Goal: Task Accomplishment & Management: Manage account settings

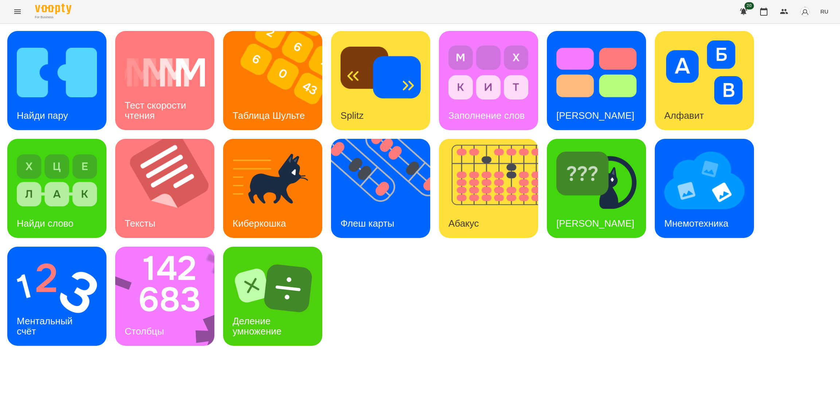
click at [16, 16] on button "Menu" at bounding box center [17, 11] width 17 height 17
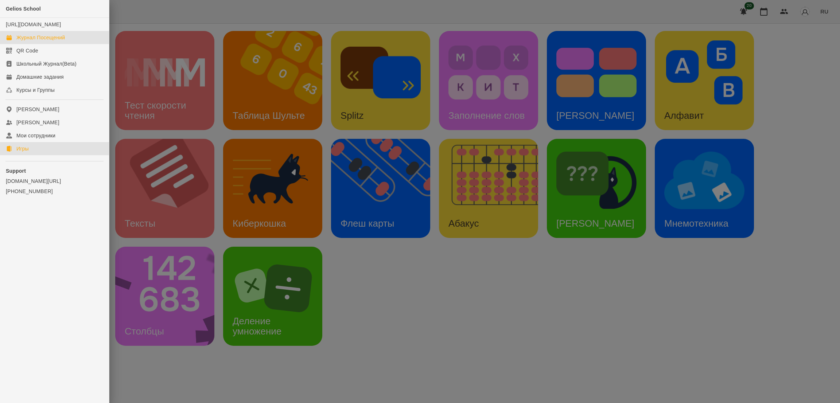
click at [41, 41] on div "Журнал Посещений" at bounding box center [40, 37] width 48 height 7
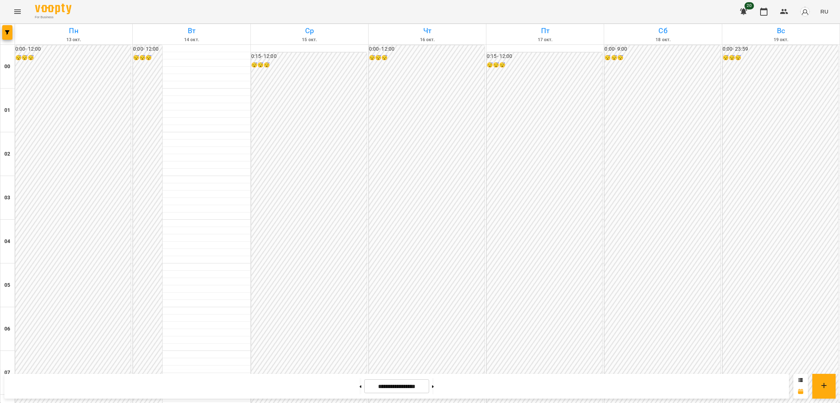
scroll to position [408, 0]
click at [22, 8] on button "Menu" at bounding box center [17, 11] width 17 height 17
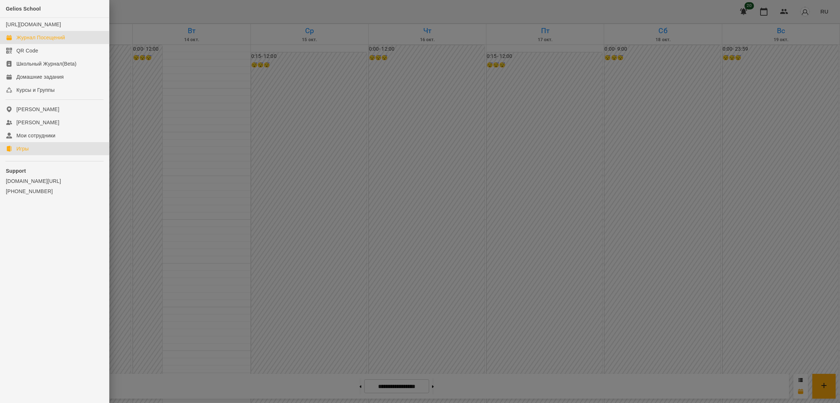
click at [26, 152] on div "Игры" at bounding box center [22, 148] width 12 height 7
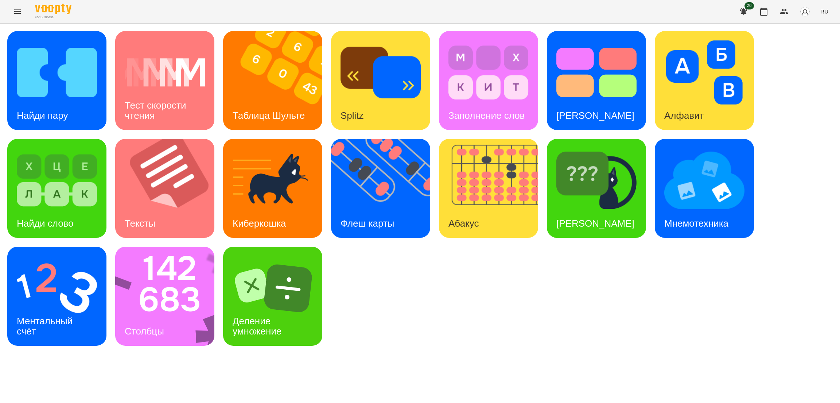
click at [830, 10] on button "RU" at bounding box center [824, 11] width 14 height 13
click at [803, 45] on div "Українська" at bounding box center [810, 41] width 37 height 13
click at [480, 206] on img at bounding box center [493, 188] width 108 height 99
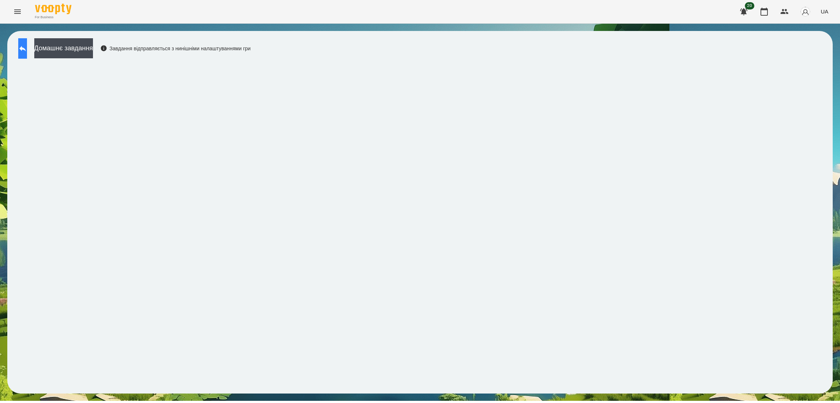
click at [26, 49] on icon at bounding box center [22, 48] width 7 height 5
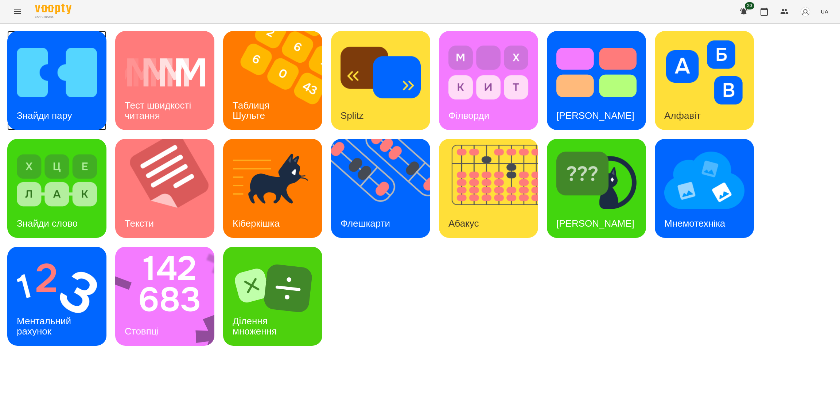
click at [48, 106] on div "Знайди пару" at bounding box center [44, 115] width 74 height 29
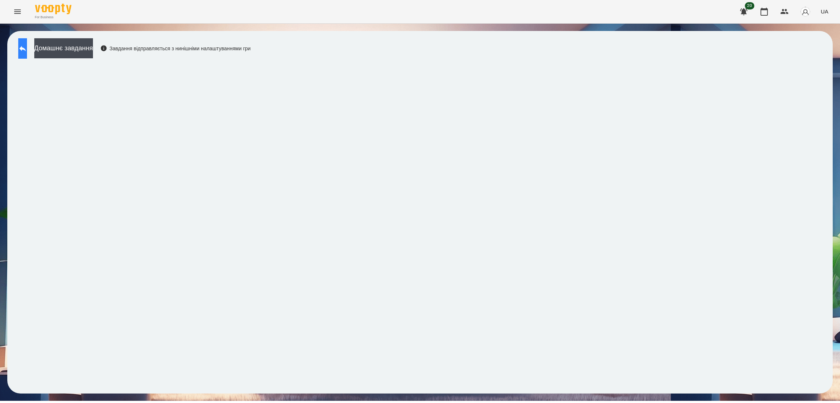
click at [27, 51] on icon at bounding box center [22, 48] width 9 height 9
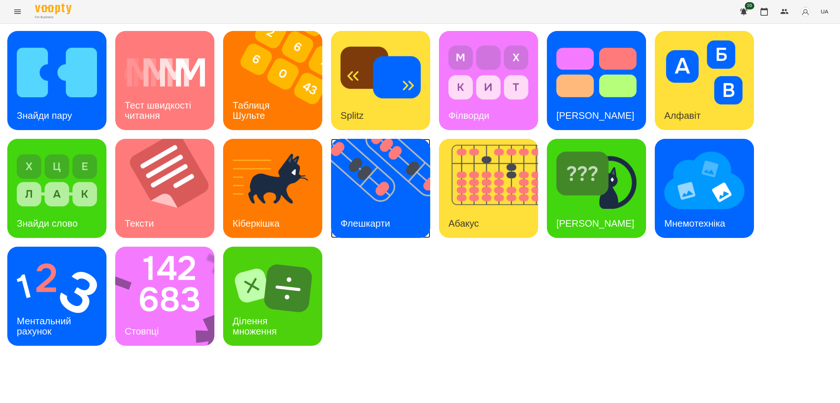
click at [357, 213] on div "Флешкарти" at bounding box center [365, 223] width 69 height 29
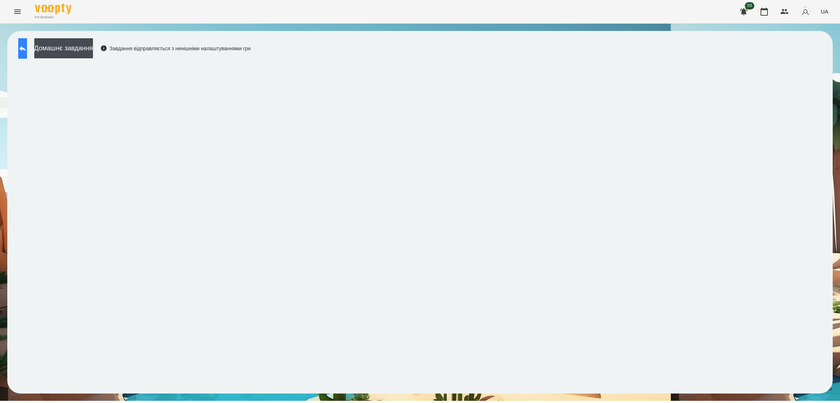
click at [27, 51] on icon at bounding box center [22, 48] width 9 height 9
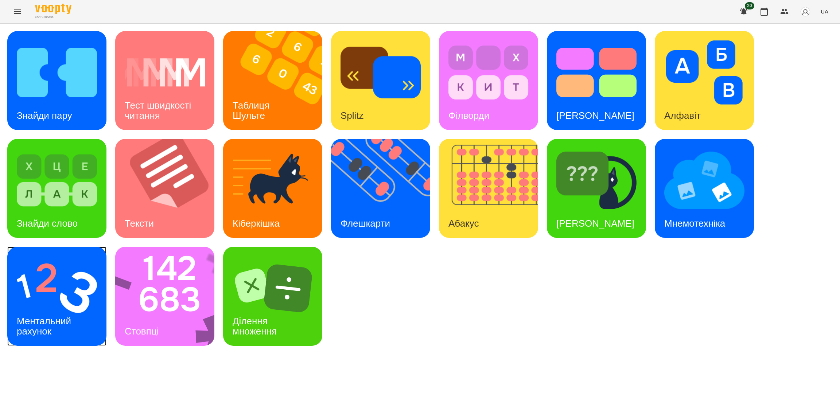
click at [69, 319] on h3 "Ментальний рахунок" at bounding box center [45, 326] width 57 height 21
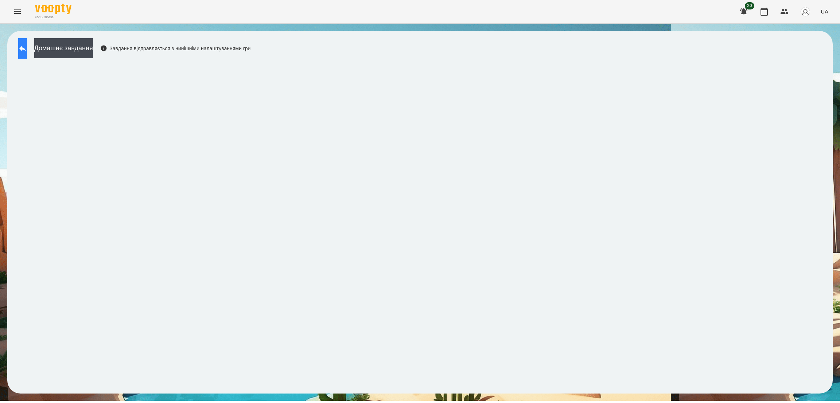
click at [27, 42] on button at bounding box center [22, 48] width 9 height 20
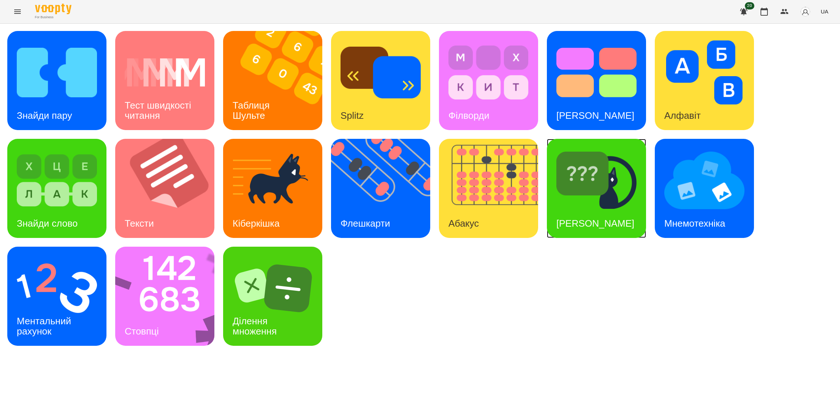
click at [603, 209] on div "Знайди Кіберкішку" at bounding box center [595, 223] width 97 height 29
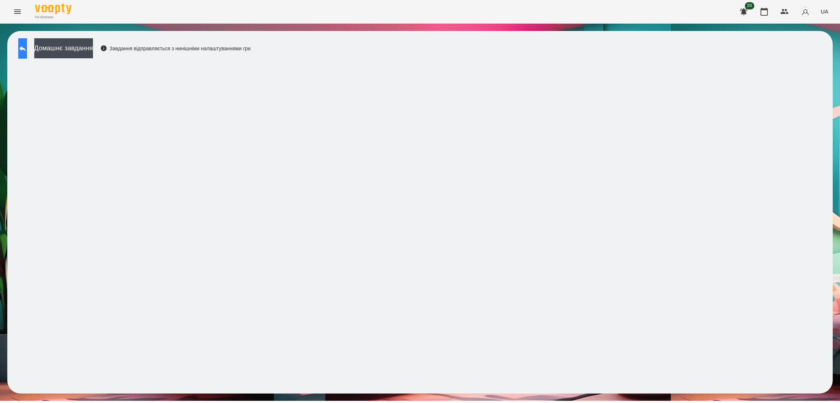
click at [18, 49] on button at bounding box center [22, 48] width 9 height 20
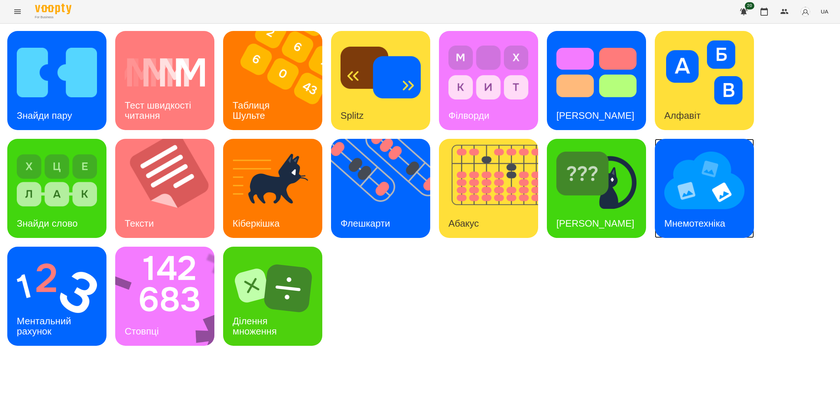
click at [692, 195] on img at bounding box center [704, 180] width 80 height 64
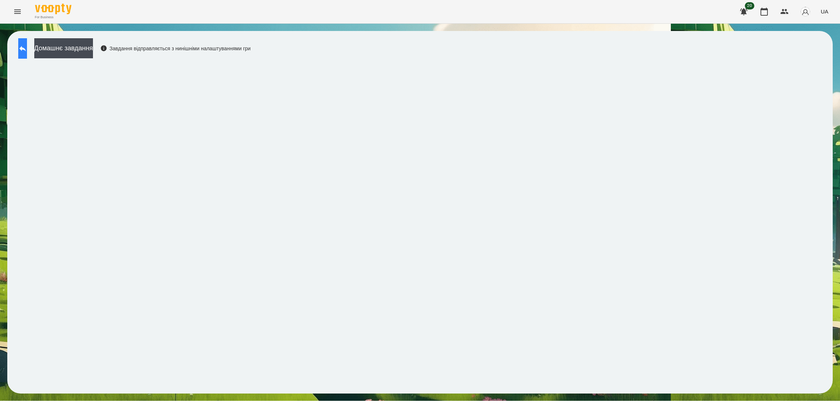
click at [27, 51] on icon at bounding box center [22, 48] width 9 height 9
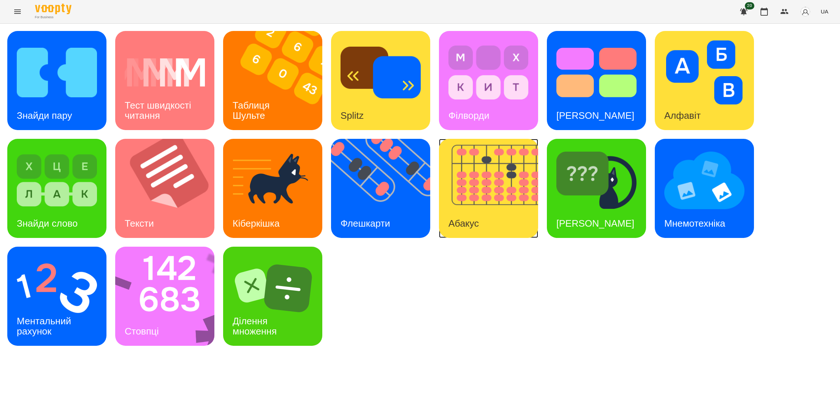
click at [501, 205] on img at bounding box center [493, 188] width 108 height 99
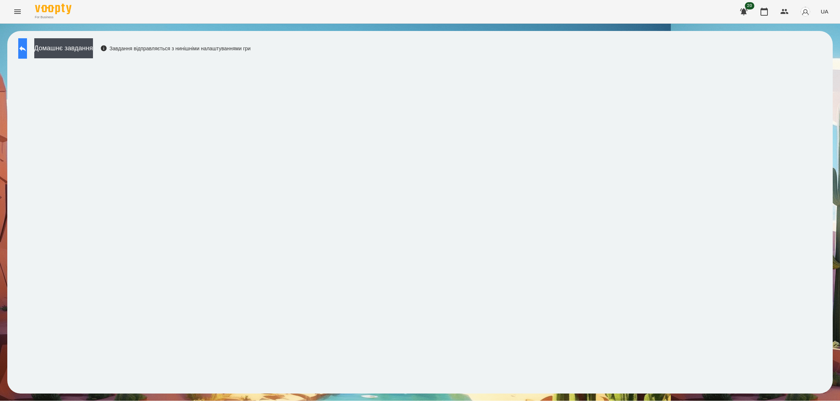
click at [27, 43] on button at bounding box center [22, 48] width 9 height 20
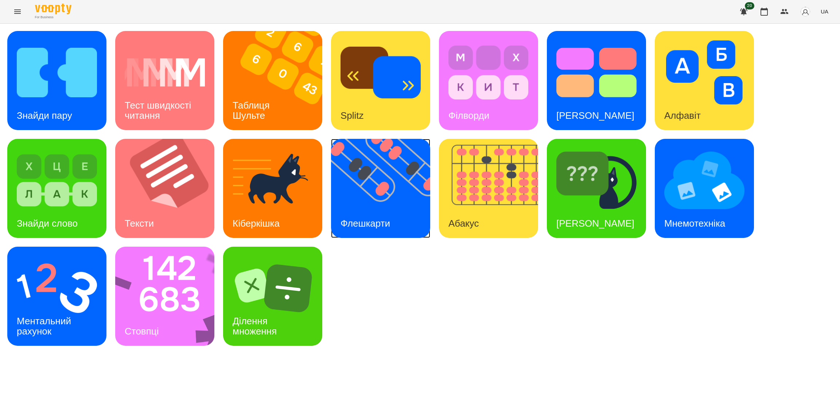
click at [391, 175] on img at bounding box center [385, 188] width 108 height 99
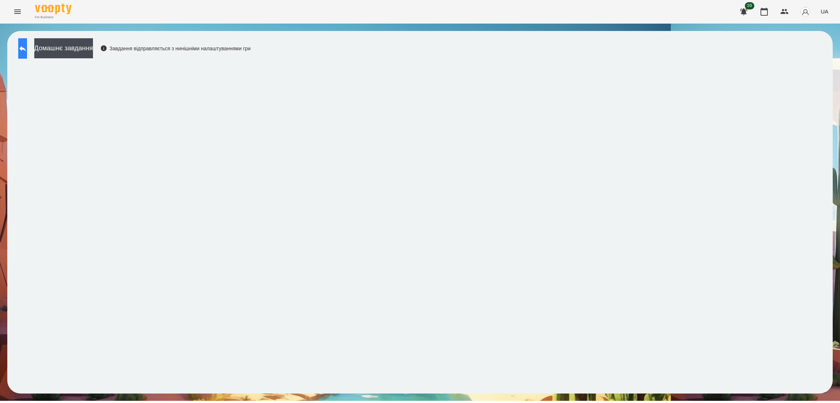
click at [23, 50] on button at bounding box center [22, 48] width 9 height 20
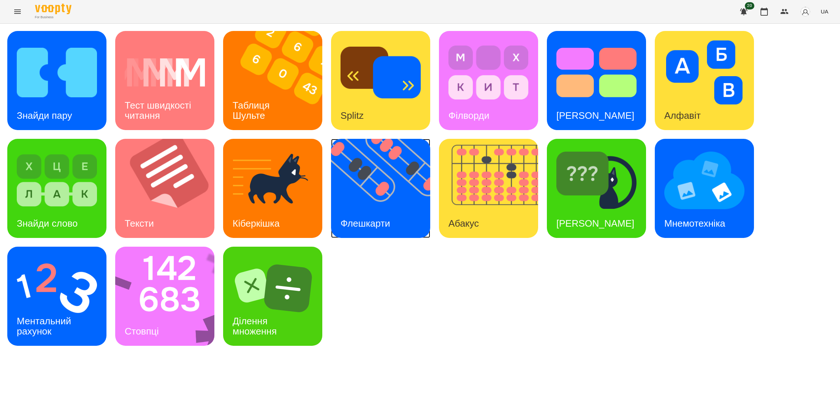
click at [368, 211] on div "Флешкарти" at bounding box center [365, 223] width 69 height 29
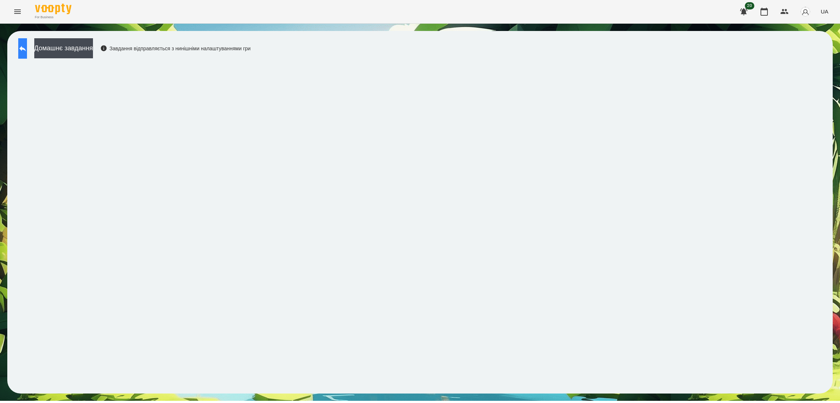
click at [26, 48] on icon at bounding box center [22, 48] width 7 height 5
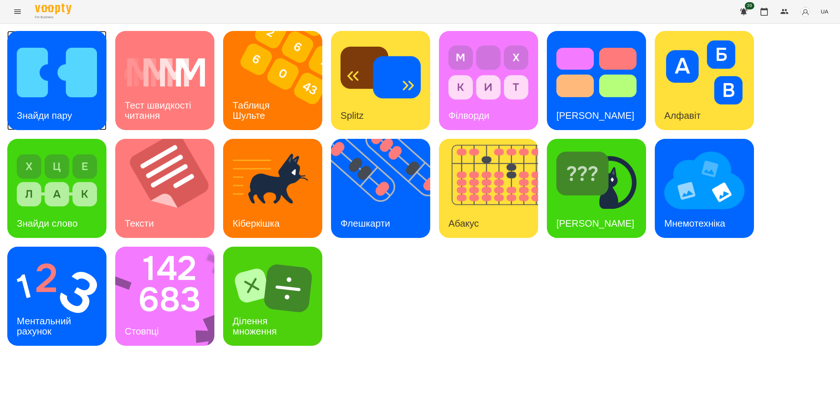
click at [58, 101] on div "Знайди пару" at bounding box center [44, 115] width 74 height 29
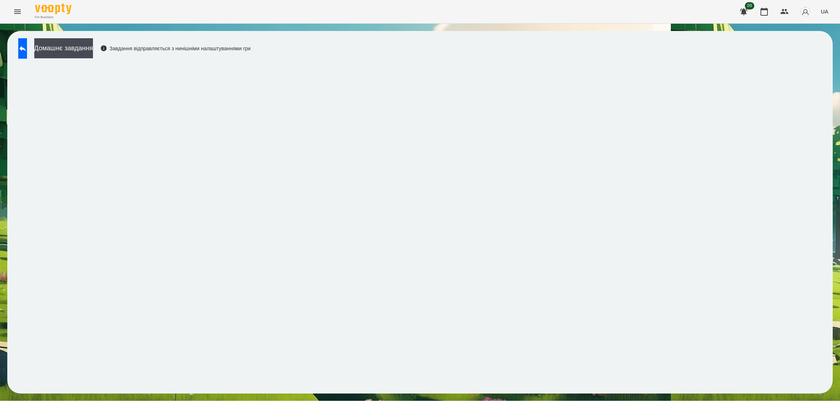
click at [27, 44] on button at bounding box center [22, 48] width 9 height 20
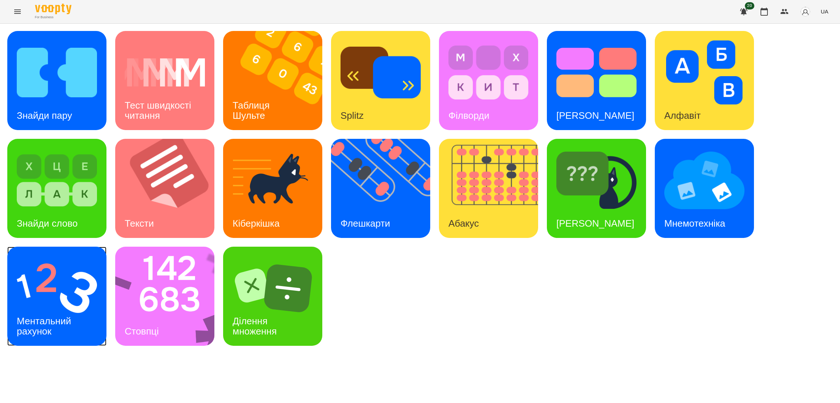
click at [39, 319] on h3 "Ментальний рахунок" at bounding box center [45, 326] width 57 height 21
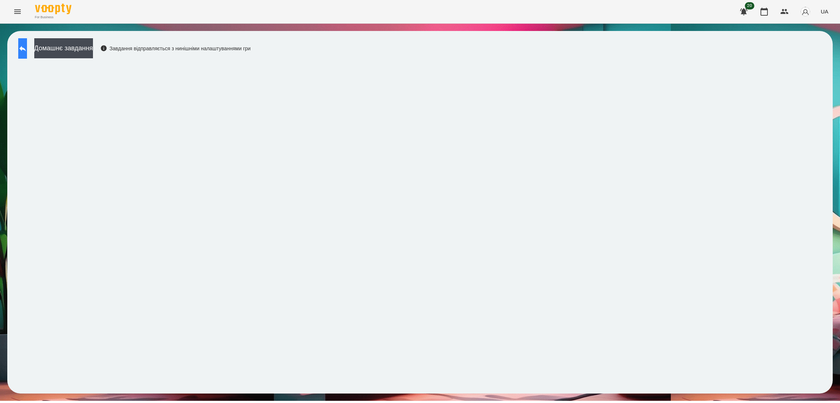
click at [27, 51] on icon at bounding box center [22, 48] width 9 height 9
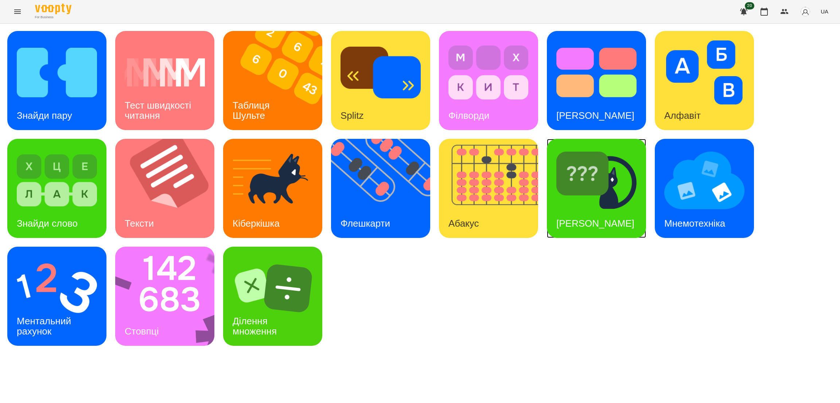
click at [603, 213] on div "Знайди Кіберкішку" at bounding box center [595, 223] width 97 height 29
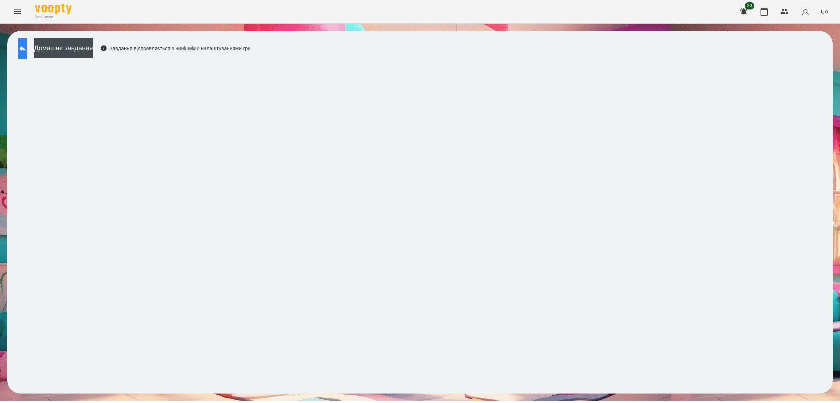
click at [19, 47] on button at bounding box center [22, 48] width 9 height 20
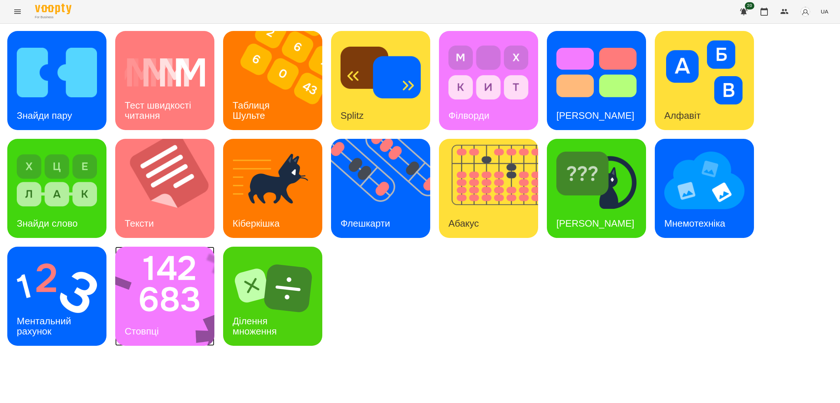
click at [159, 309] on img at bounding box center [169, 296] width 109 height 99
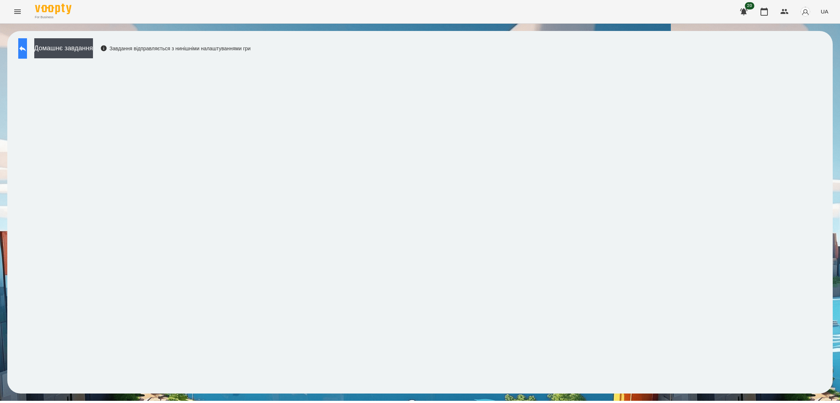
click at [27, 45] on icon at bounding box center [22, 48] width 9 height 9
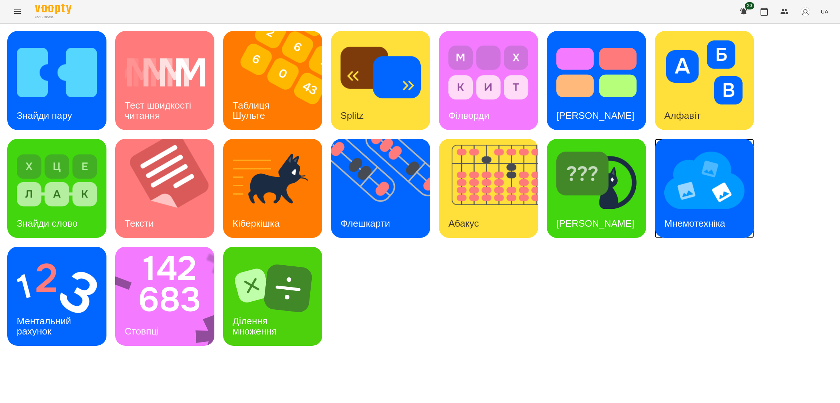
click at [693, 196] on img at bounding box center [704, 180] width 80 height 64
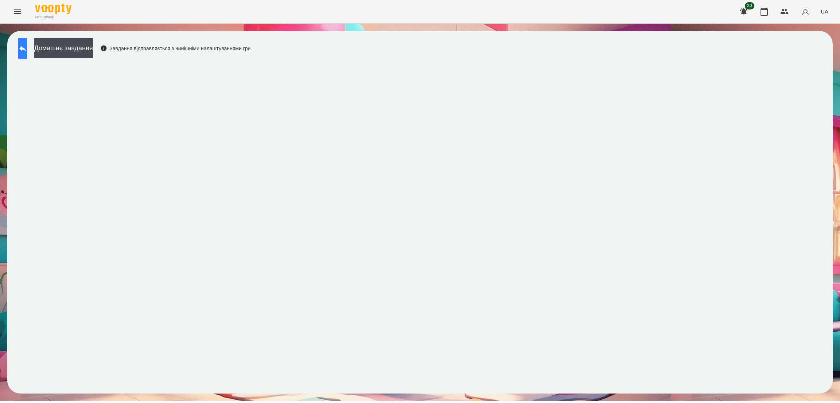
click at [27, 46] on icon at bounding box center [22, 48] width 9 height 9
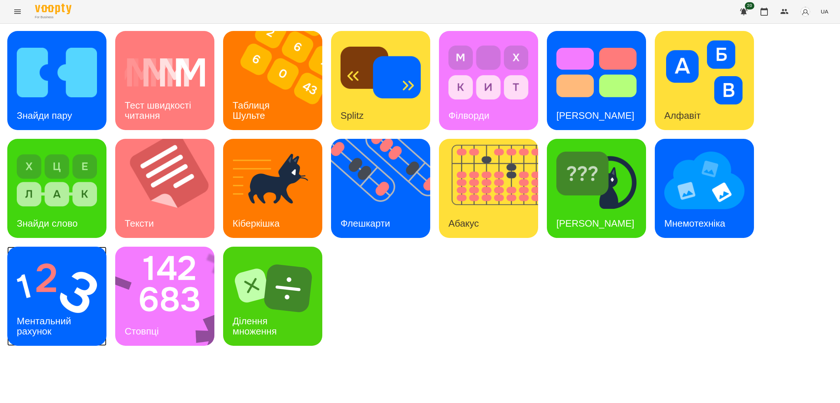
click at [59, 307] on div "Ментальний рахунок" at bounding box center [45, 326] width 76 height 39
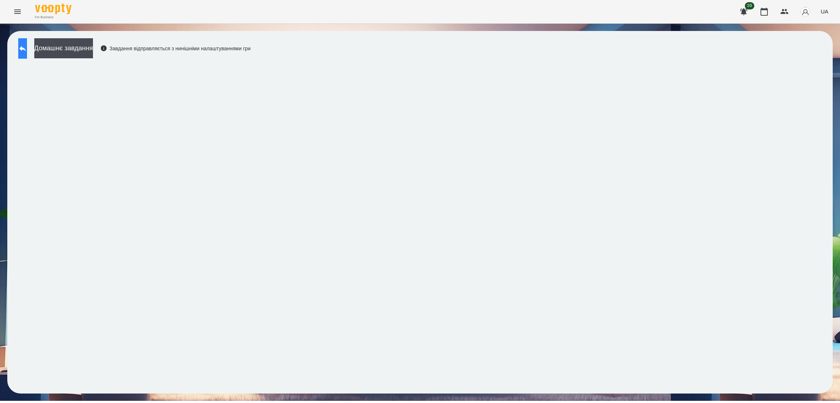
click at [27, 51] on icon at bounding box center [22, 48] width 9 height 9
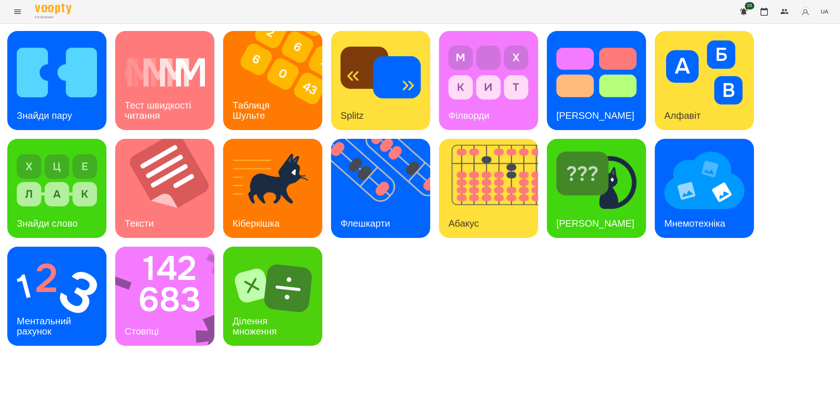
click at [18, 14] on icon "Menu" at bounding box center [17, 11] width 9 height 9
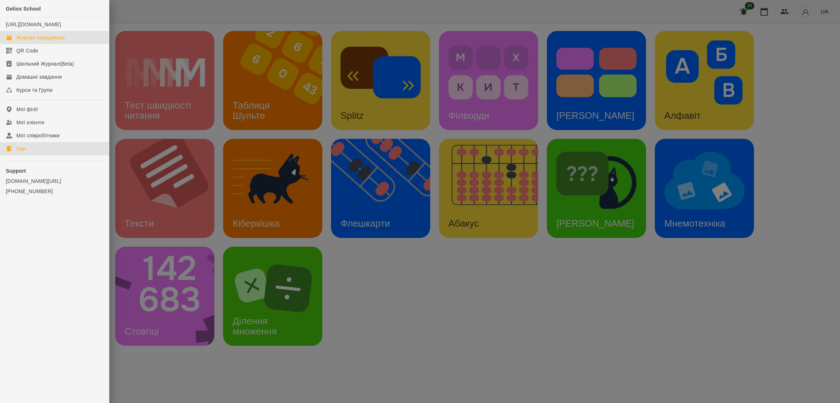
click at [34, 41] on div "Журнал відвідувань" at bounding box center [40, 37] width 48 height 7
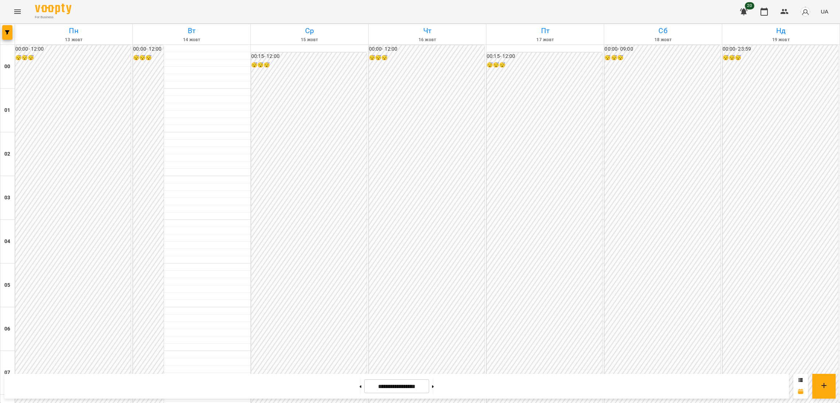
scroll to position [397, 0]
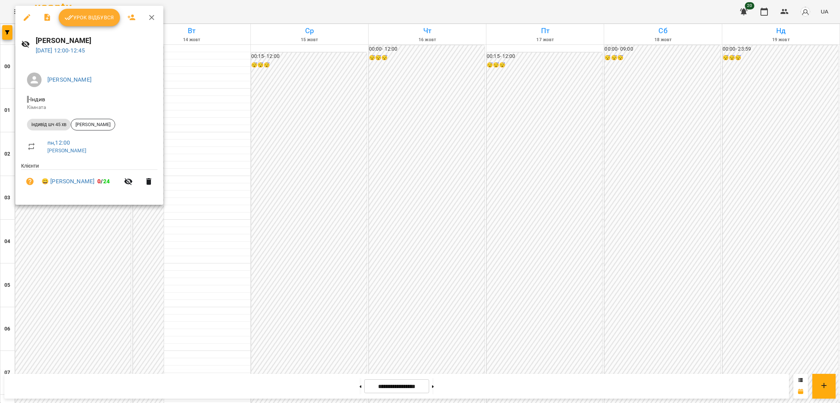
click at [26, 18] on icon "button" at bounding box center [27, 17] width 7 height 7
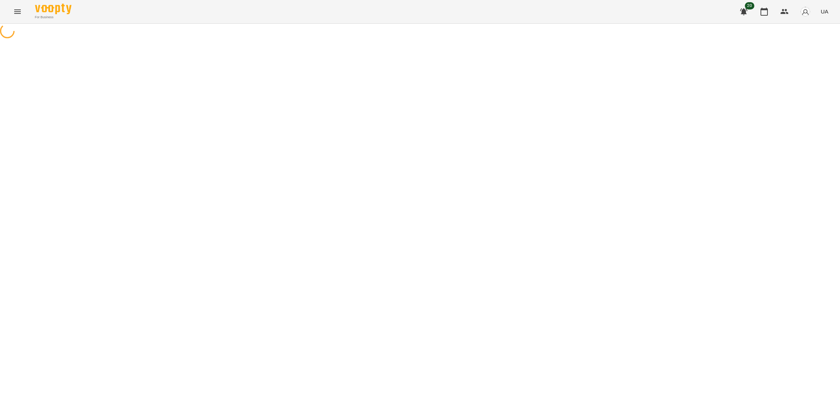
select select "**********"
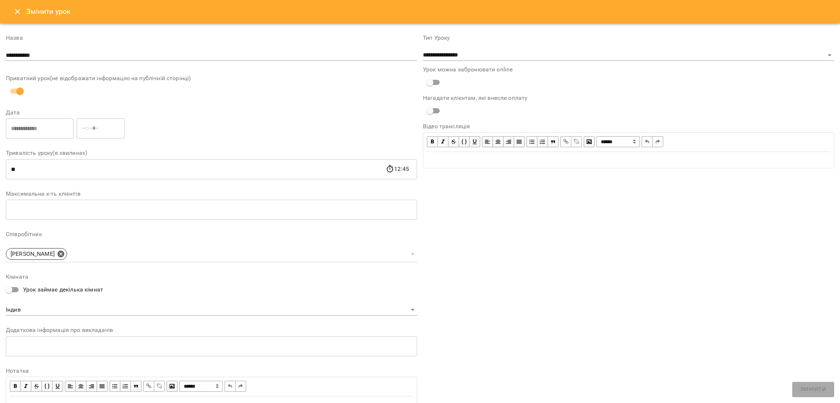
click at [19, 11] on icon "Close" at bounding box center [17, 11] width 9 height 9
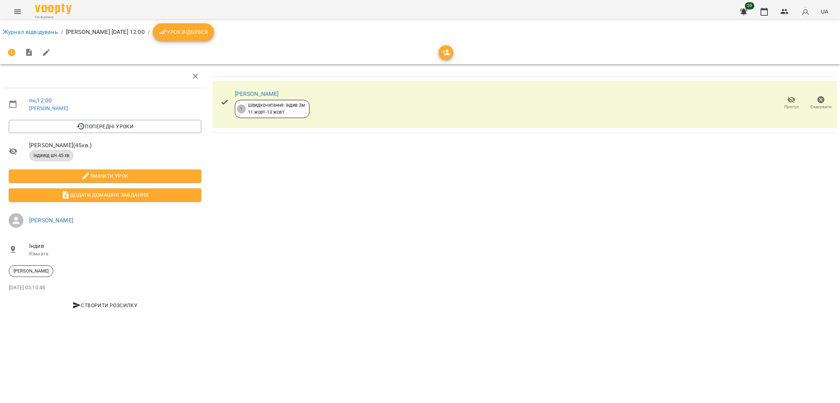
click at [214, 27] on button "Урок відбувся" at bounding box center [183, 31] width 61 height 17
click at [822, 103] on icon "button" at bounding box center [820, 99] width 7 height 7
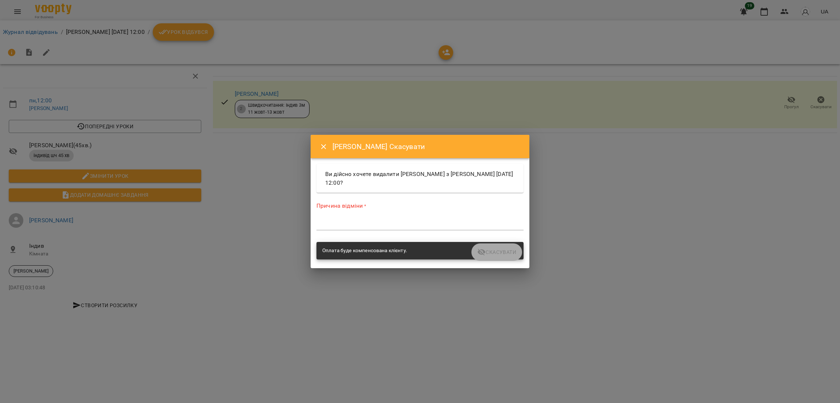
click at [327, 225] on textarea at bounding box center [419, 224] width 207 height 7
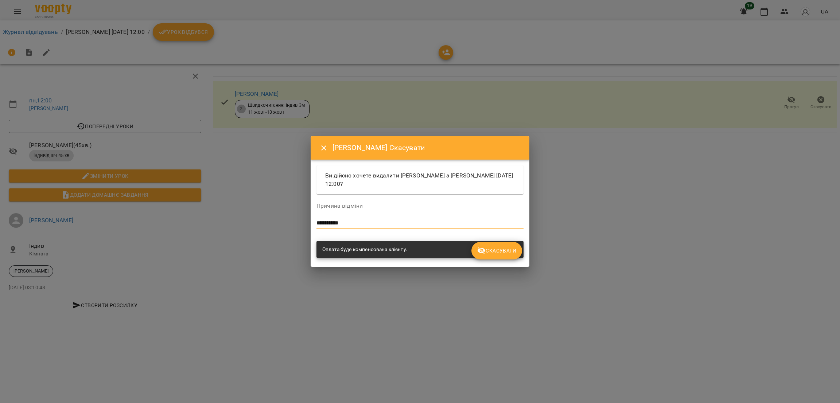
type textarea "**********"
click at [499, 254] on span "Скасувати" at bounding box center [496, 250] width 39 height 9
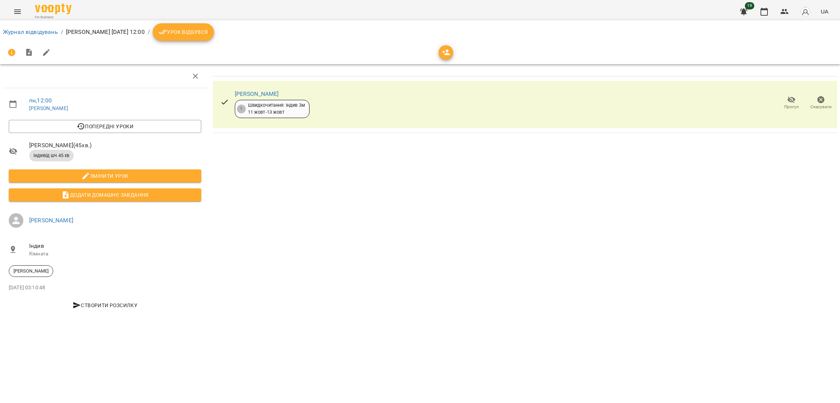
click at [208, 35] on span "Урок відбувся" at bounding box center [184, 32] width 50 height 9
click at [13, 14] on icon "Menu" at bounding box center [17, 11] width 9 height 9
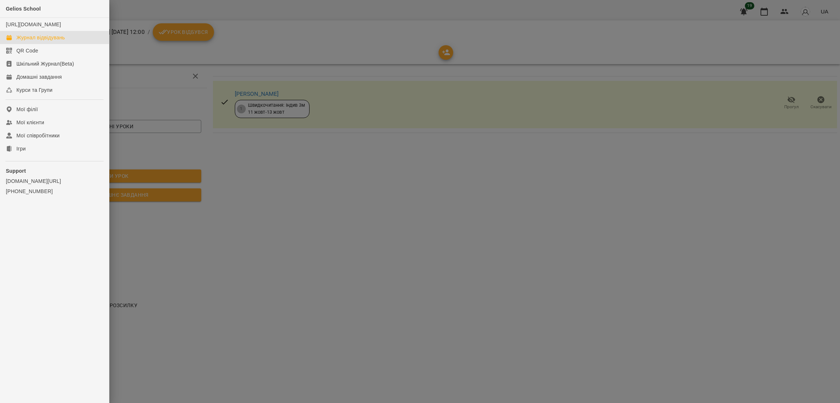
click at [46, 41] on div "Журнал відвідувань" at bounding box center [40, 37] width 48 height 7
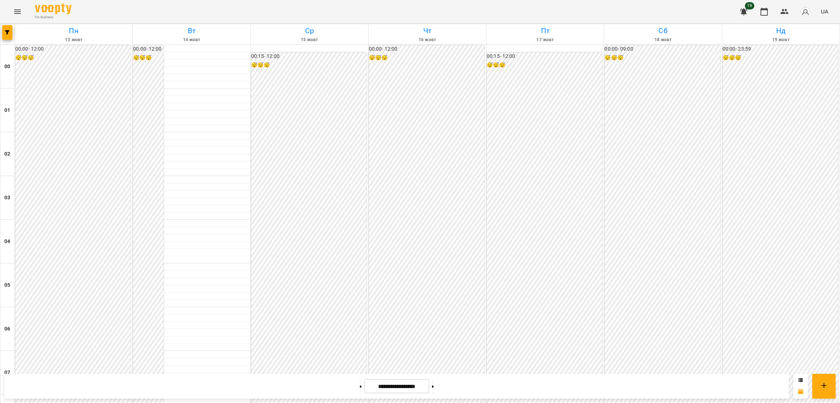
scroll to position [513, 0]
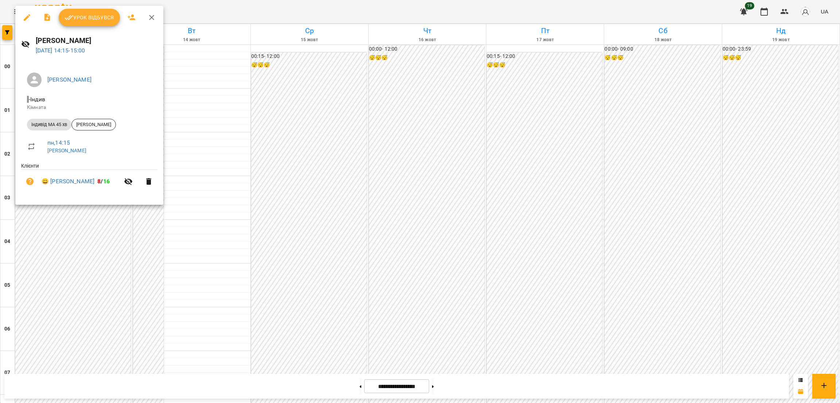
click at [26, 10] on button "button" at bounding box center [26, 17] width 17 height 17
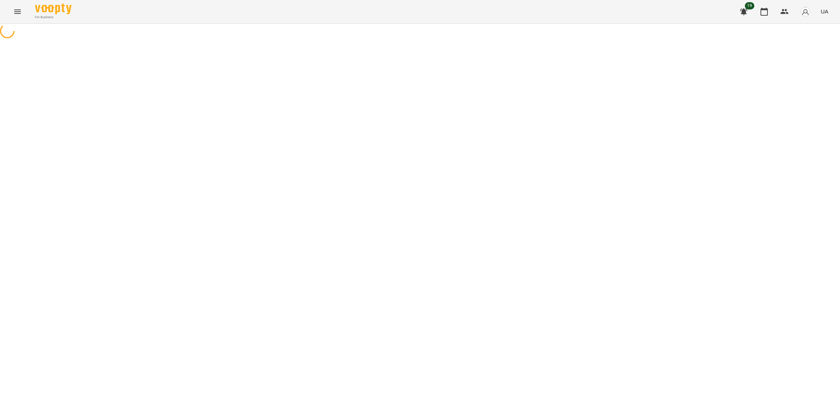
select select "**********"
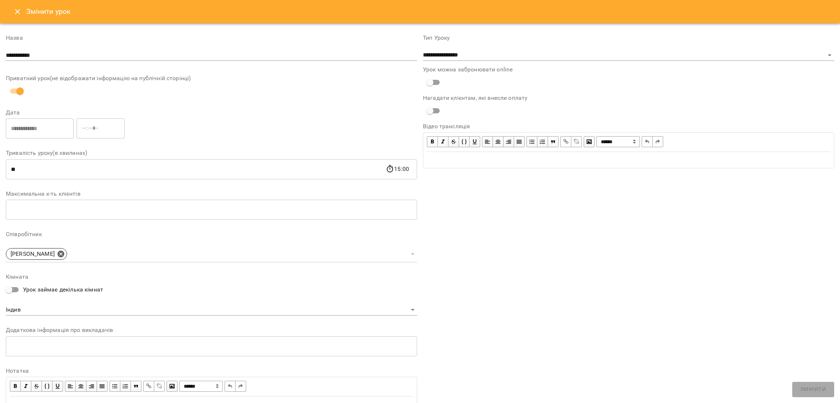
click at [17, 10] on icon "Close" at bounding box center [17, 11] width 9 height 9
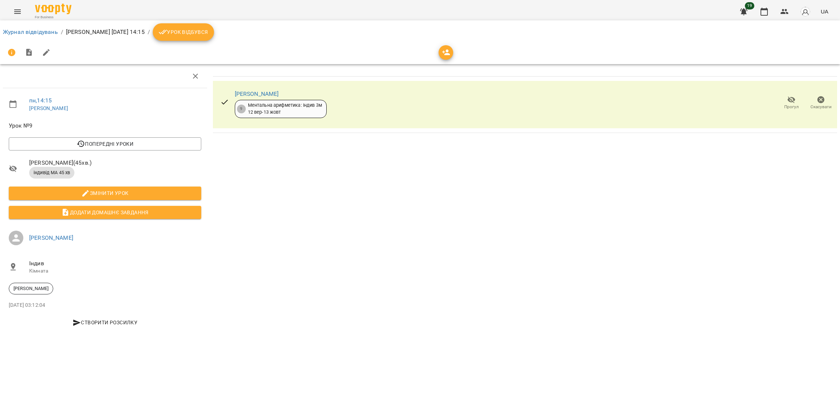
click at [191, 24] on button "Урок відбувся" at bounding box center [183, 31] width 61 height 17
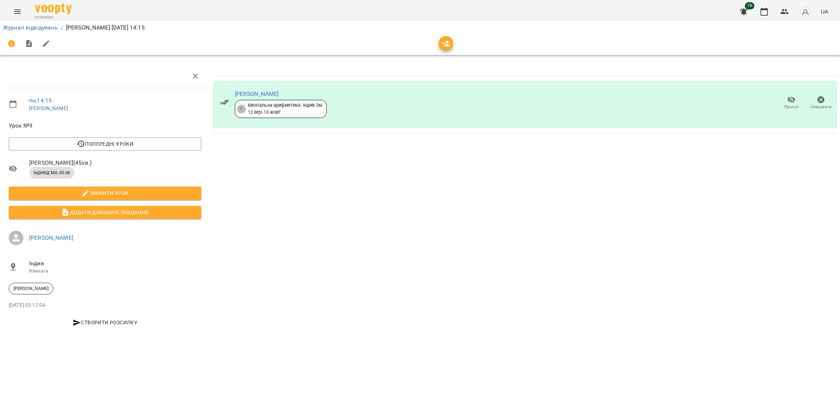
click at [12, 9] on button "Menu" at bounding box center [17, 11] width 17 height 17
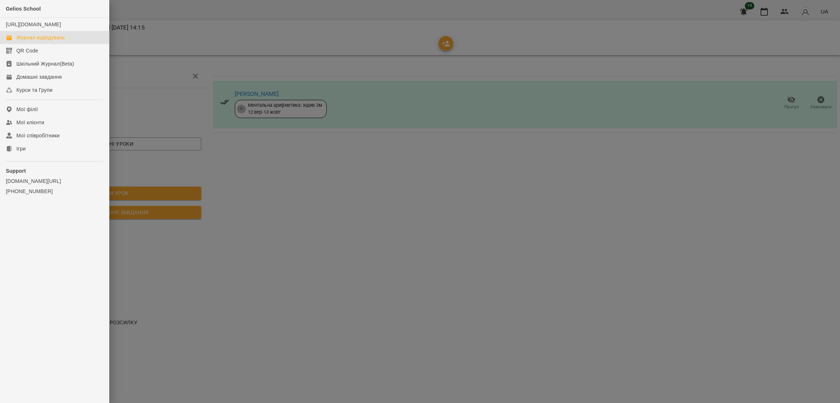
click at [34, 41] on div "Журнал відвідувань" at bounding box center [40, 37] width 48 height 7
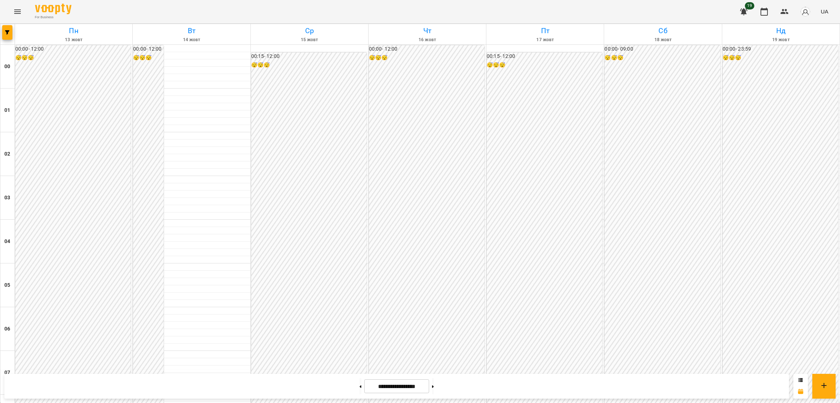
scroll to position [479, 0]
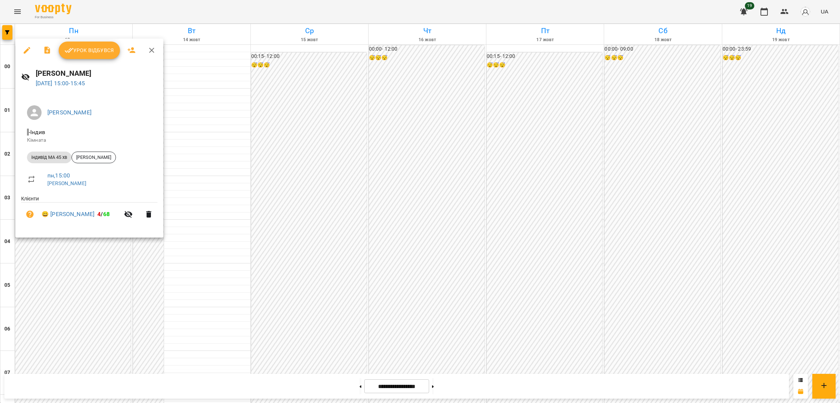
click at [26, 48] on icon "button" at bounding box center [27, 50] width 9 height 9
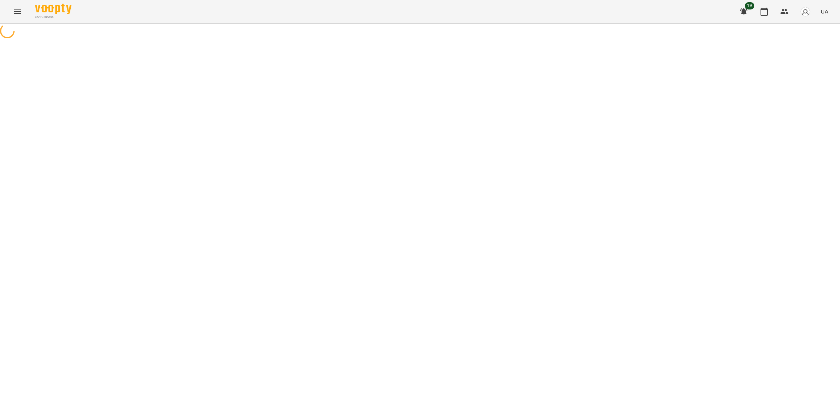
select select "**********"
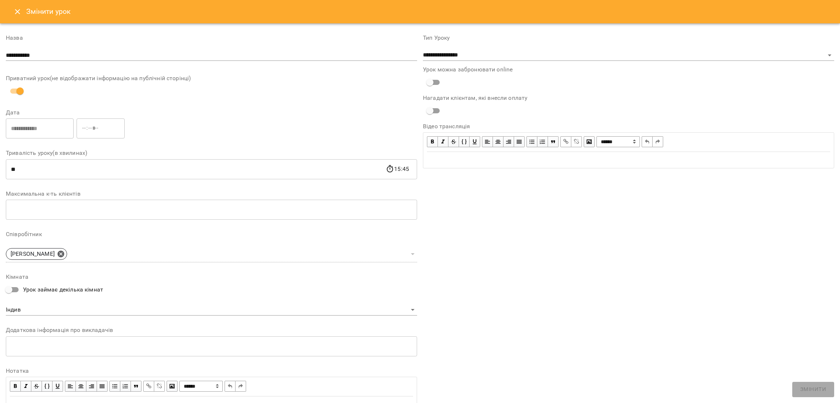
click at [18, 17] on button "Close" at bounding box center [17, 11] width 17 height 17
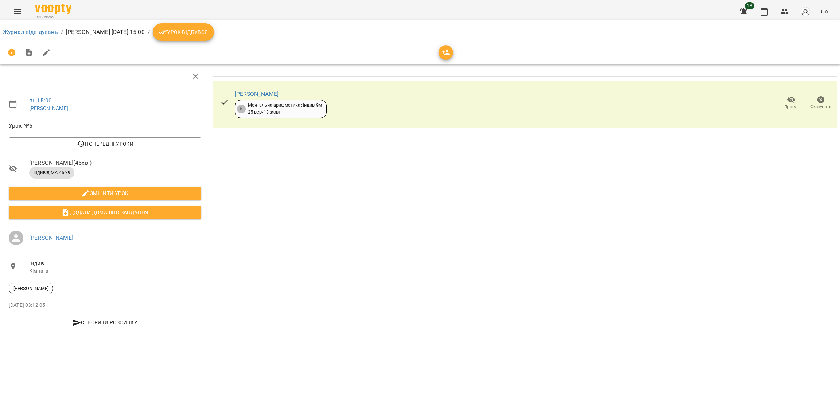
click at [205, 38] on button "Урок відбувся" at bounding box center [183, 31] width 61 height 17
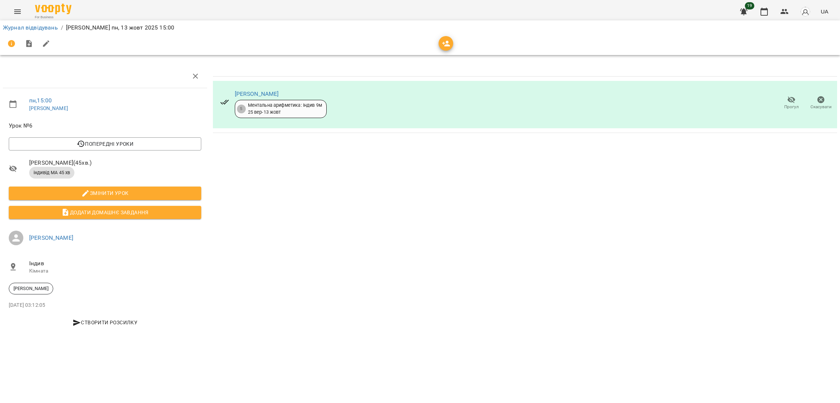
click at [17, 9] on icon "Menu" at bounding box center [17, 11] width 7 height 4
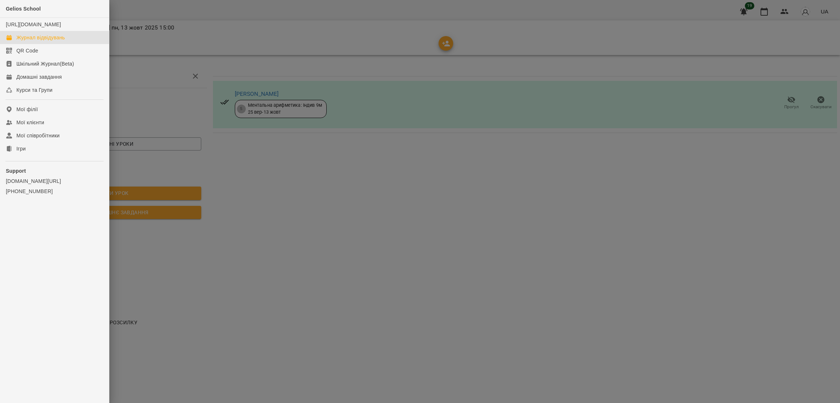
click at [55, 41] on div "Журнал відвідувань" at bounding box center [40, 37] width 48 height 7
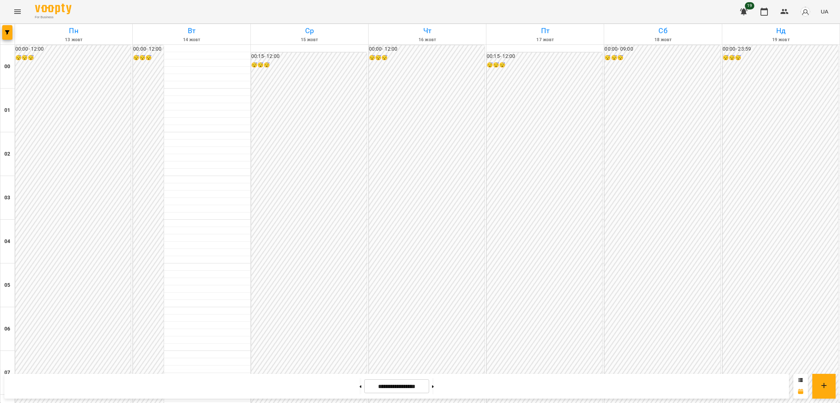
scroll to position [719, 0]
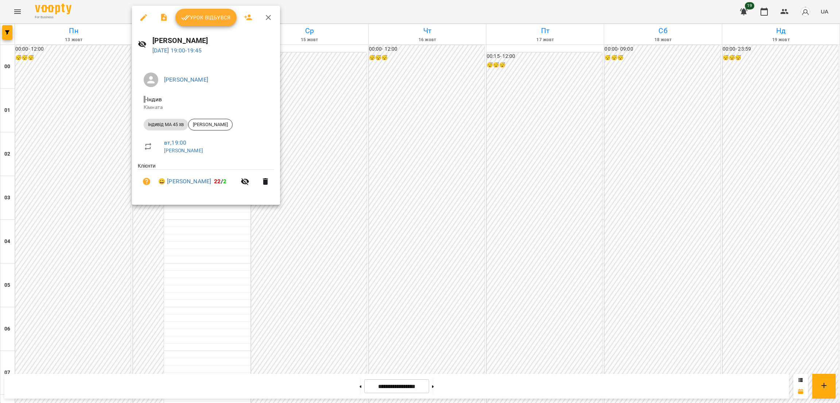
click at [270, 14] on icon "button" at bounding box center [268, 17] width 9 height 9
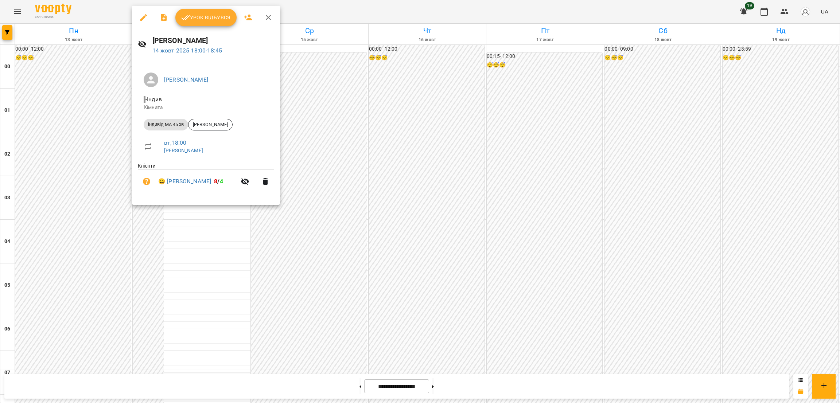
click at [267, 16] on icon "button" at bounding box center [268, 17] width 5 height 5
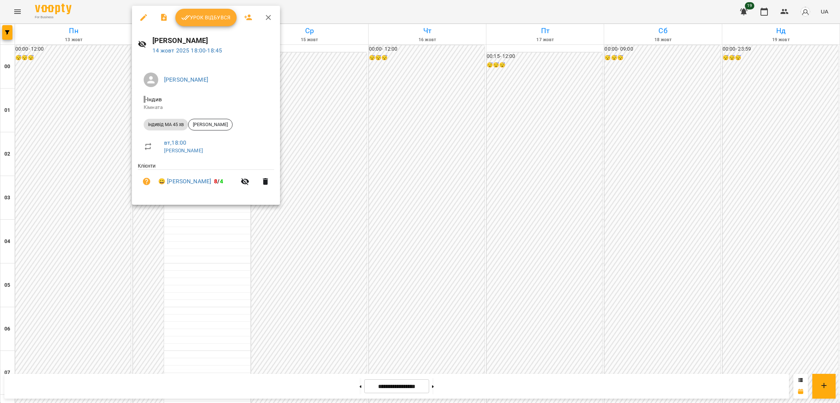
click at [270, 19] on icon "button" at bounding box center [268, 17] width 9 height 9
